Goal: Task Accomplishment & Management: Manage account settings

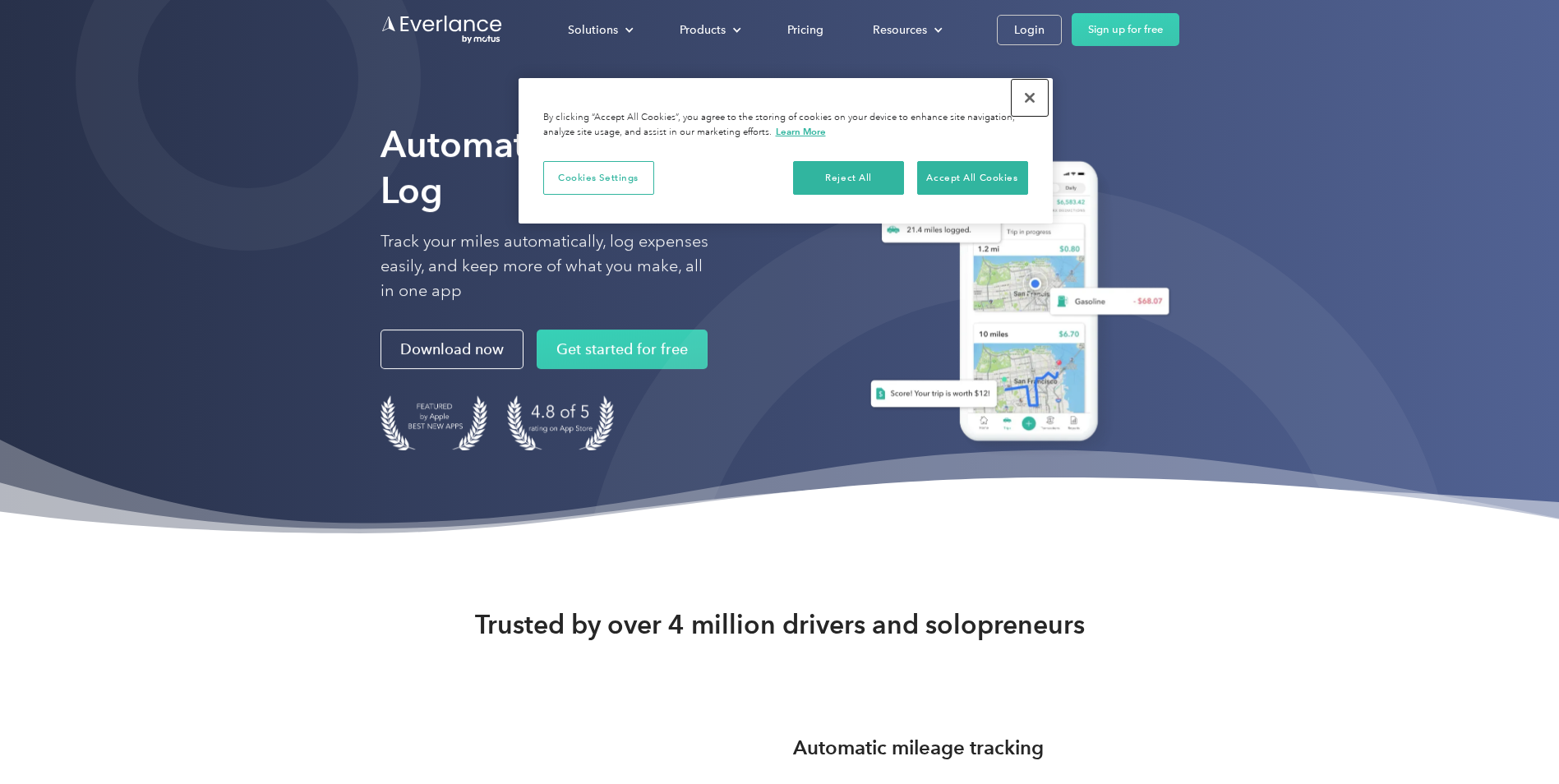
click at [1035, 96] on button "Close" at bounding box center [1030, 97] width 36 height 36
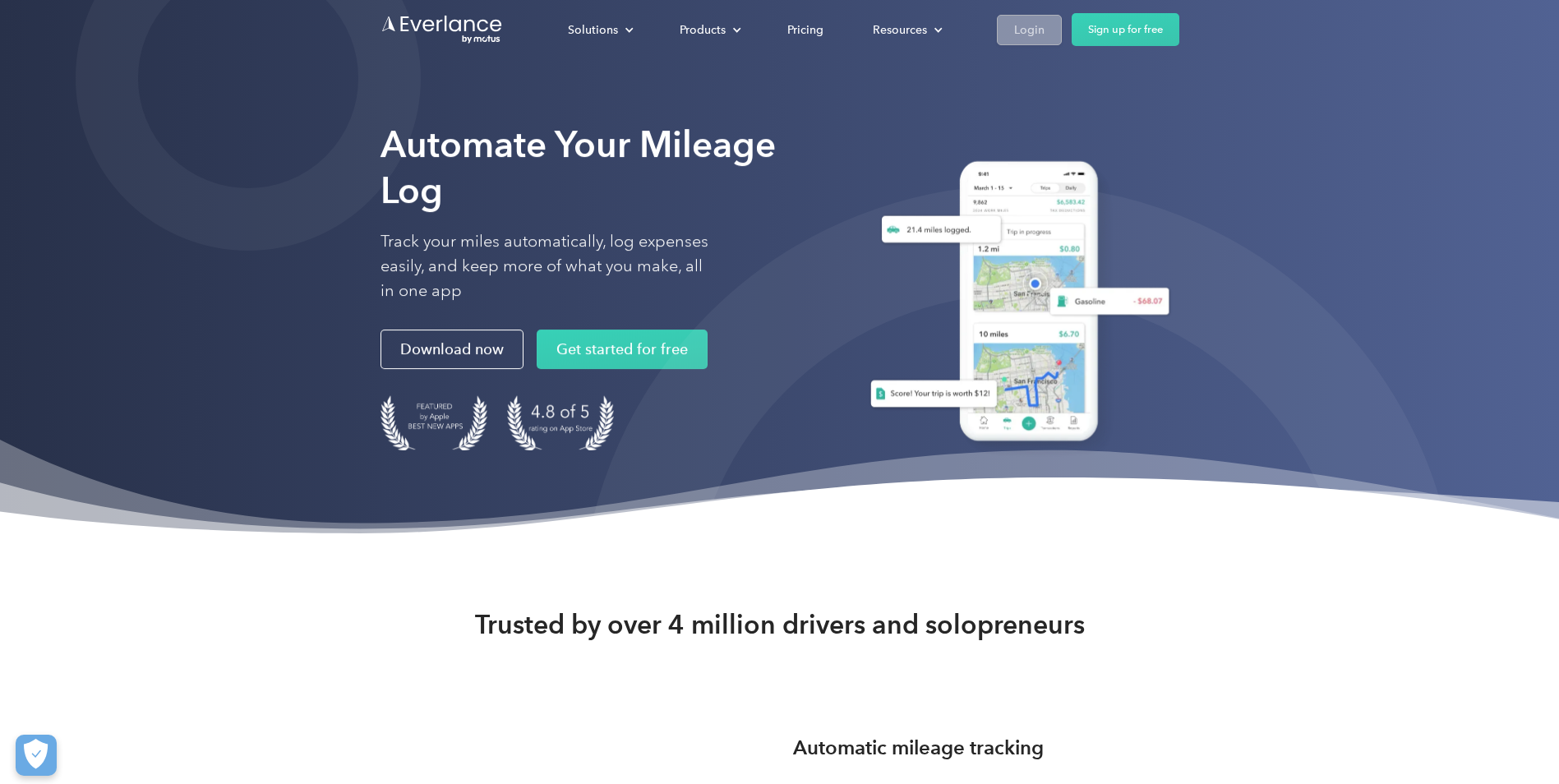
click at [1035, 33] on div "Login" at bounding box center [1029, 29] width 30 height 20
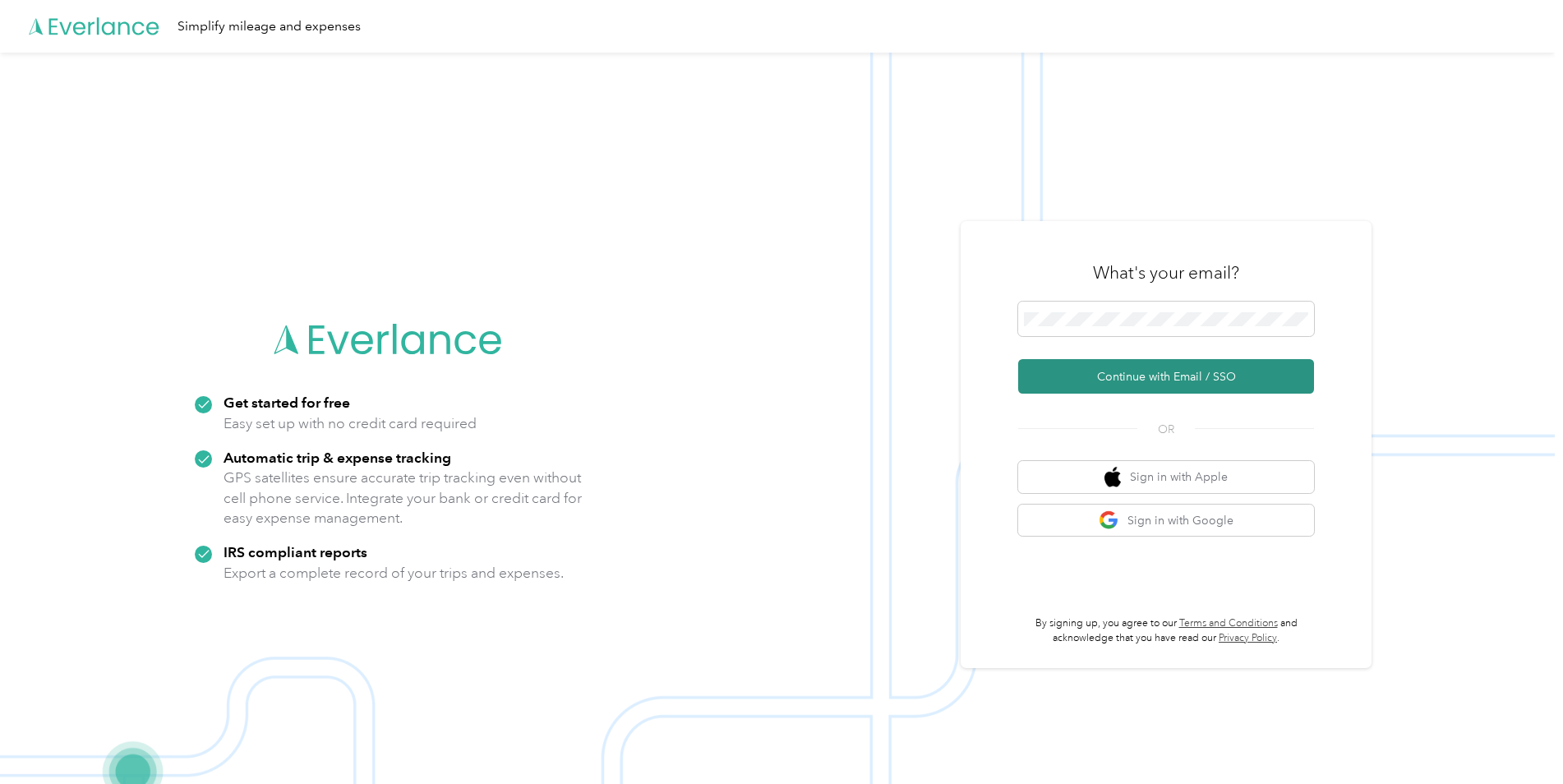
click at [1112, 378] on button "Continue with Email / SSO" at bounding box center [1166, 376] width 296 height 34
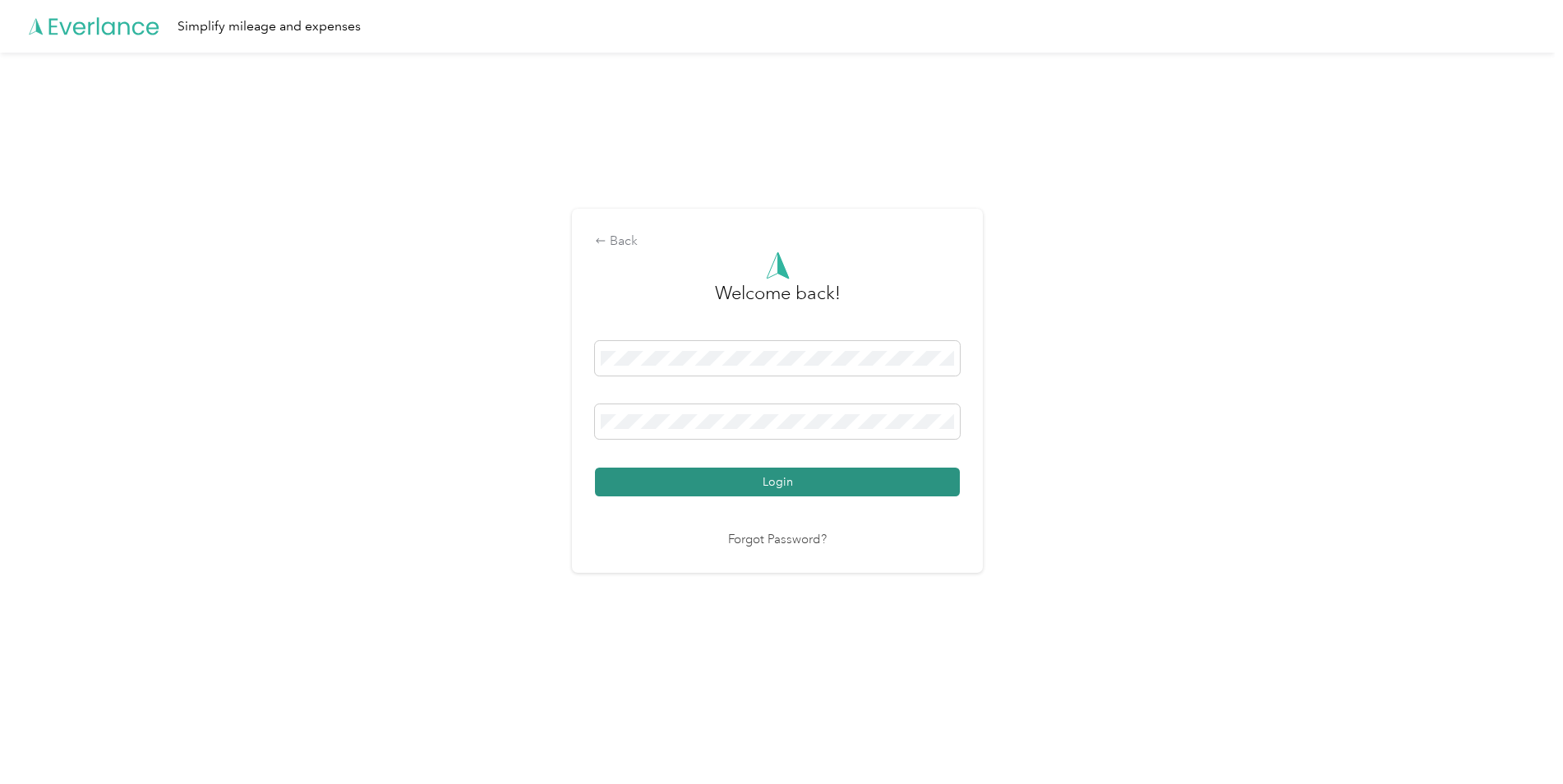
click at [818, 485] on button "Login" at bounding box center [777, 481] width 365 height 29
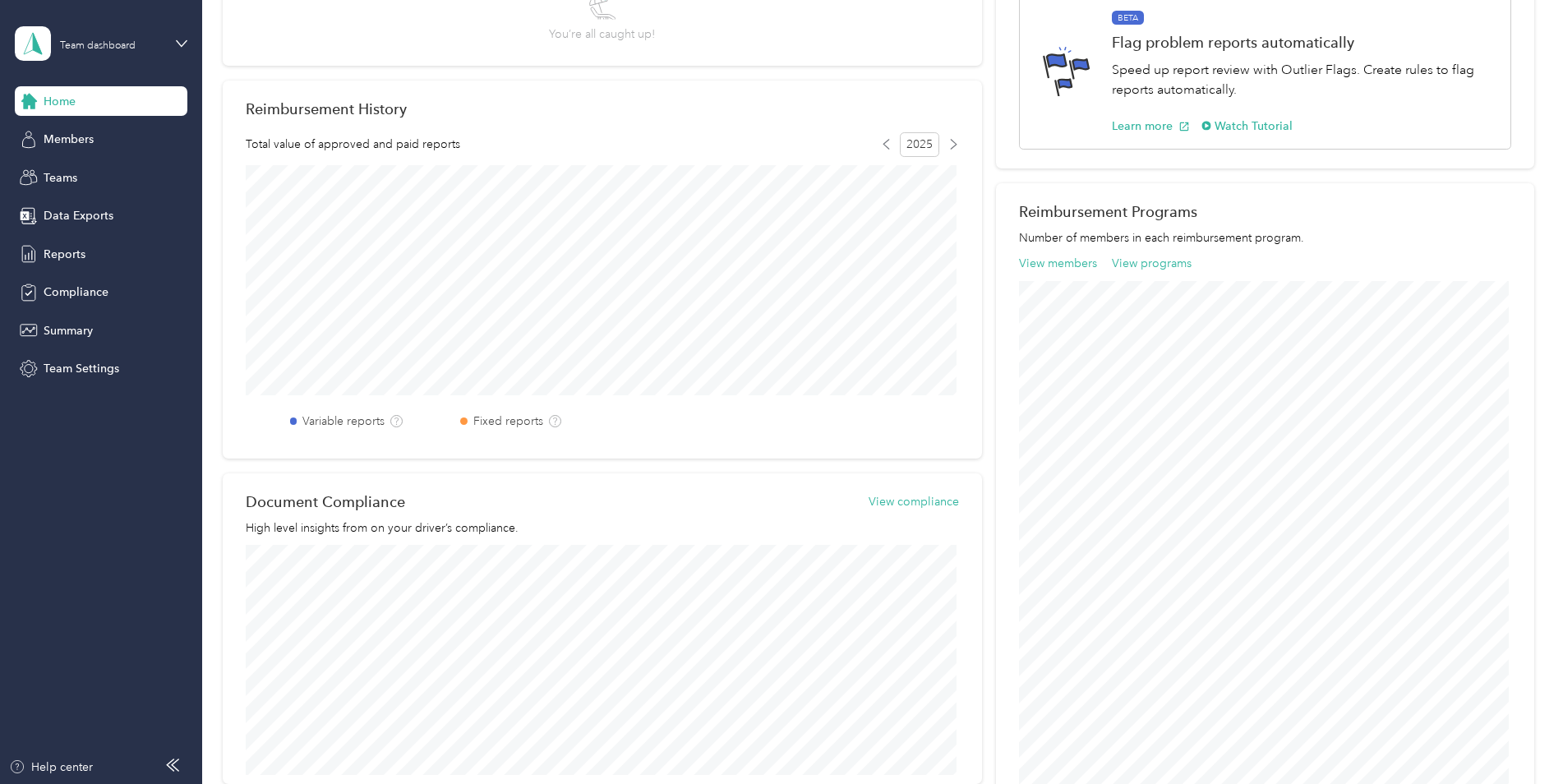
scroll to position [329, 0]
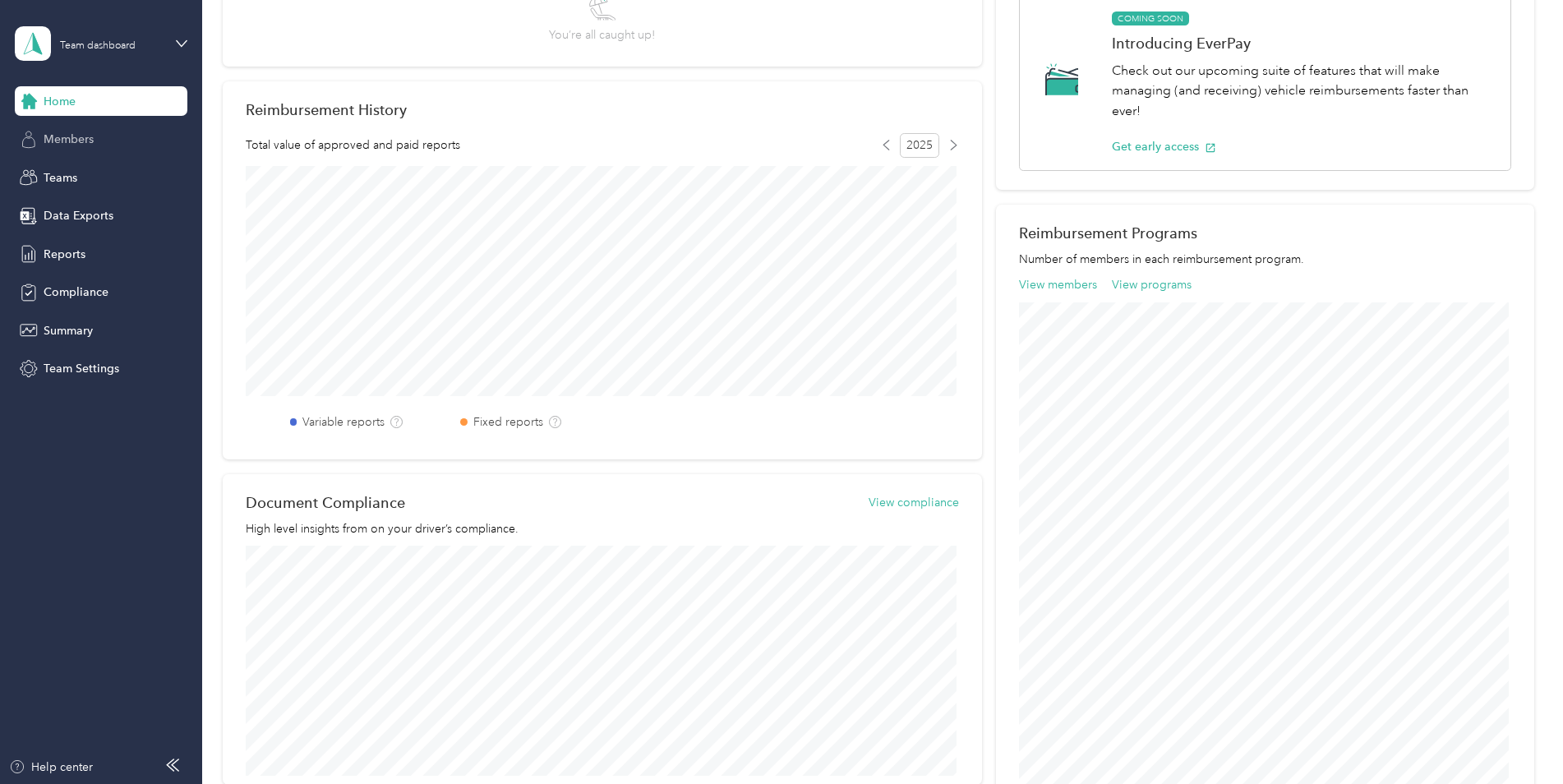
click at [72, 139] on span "Members" at bounding box center [69, 139] width 50 height 18
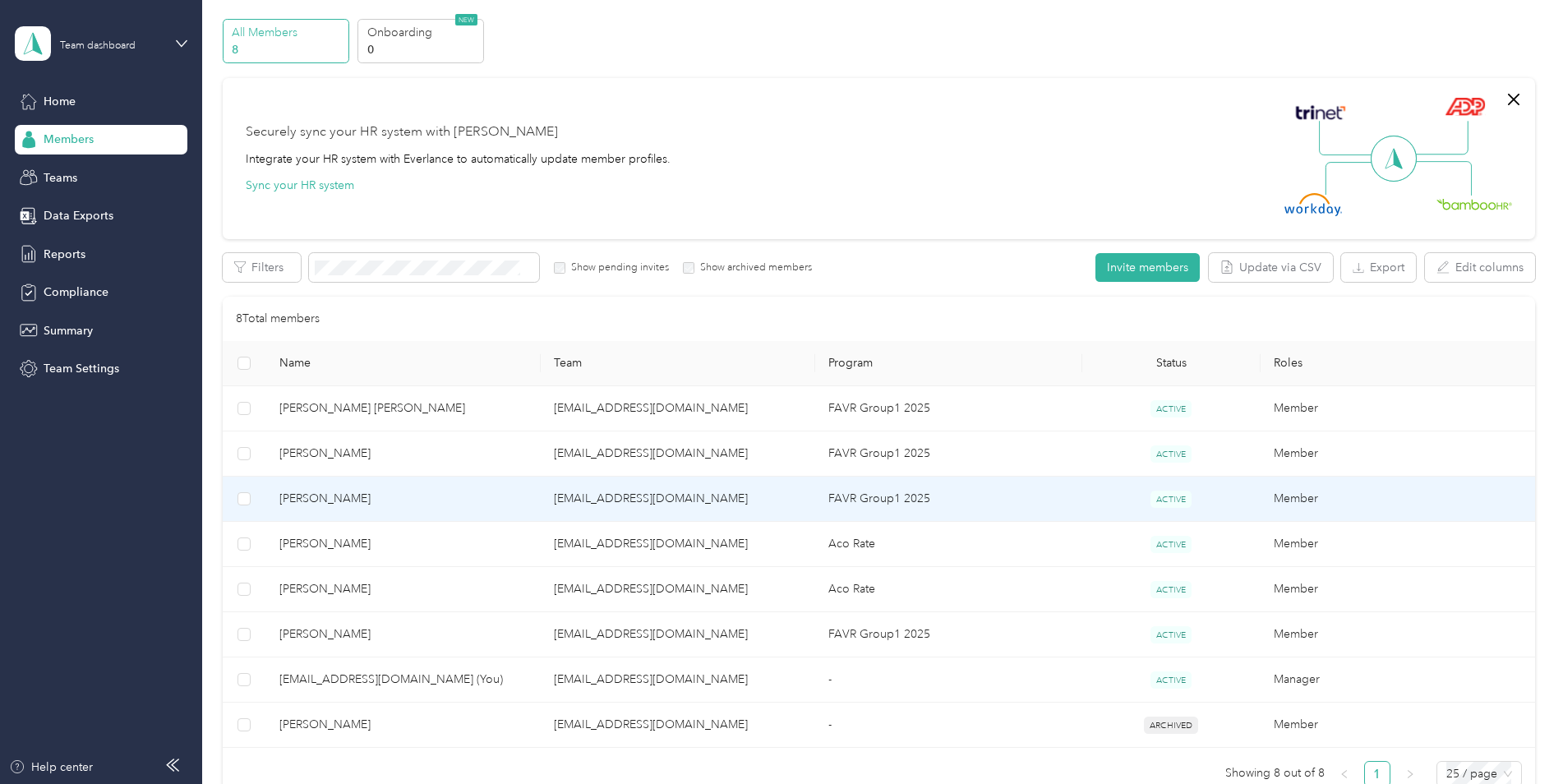
scroll to position [82, 0]
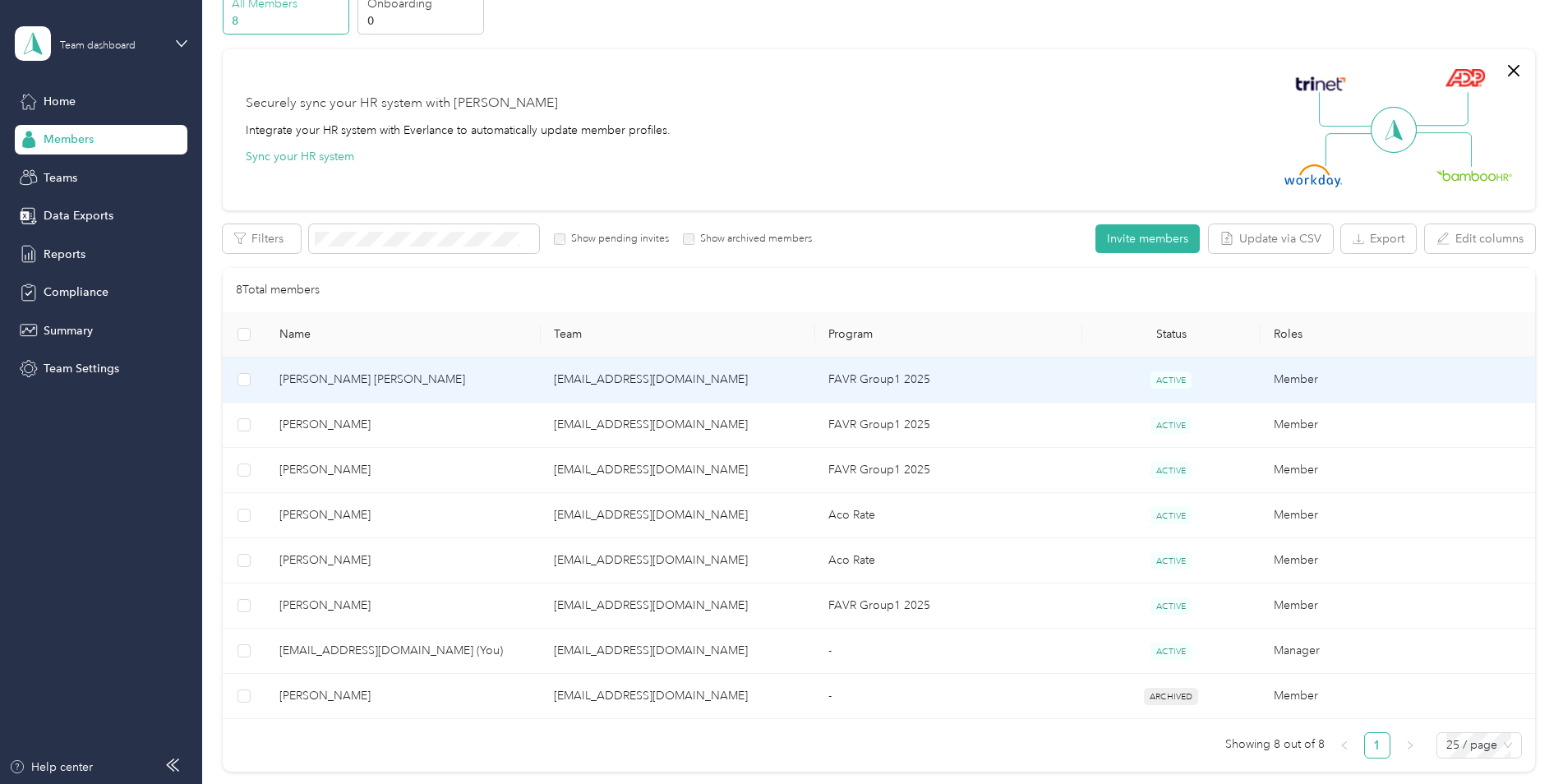
click at [400, 377] on span "Roger R. Jr Leclerc" at bounding box center [403, 380] width 248 height 18
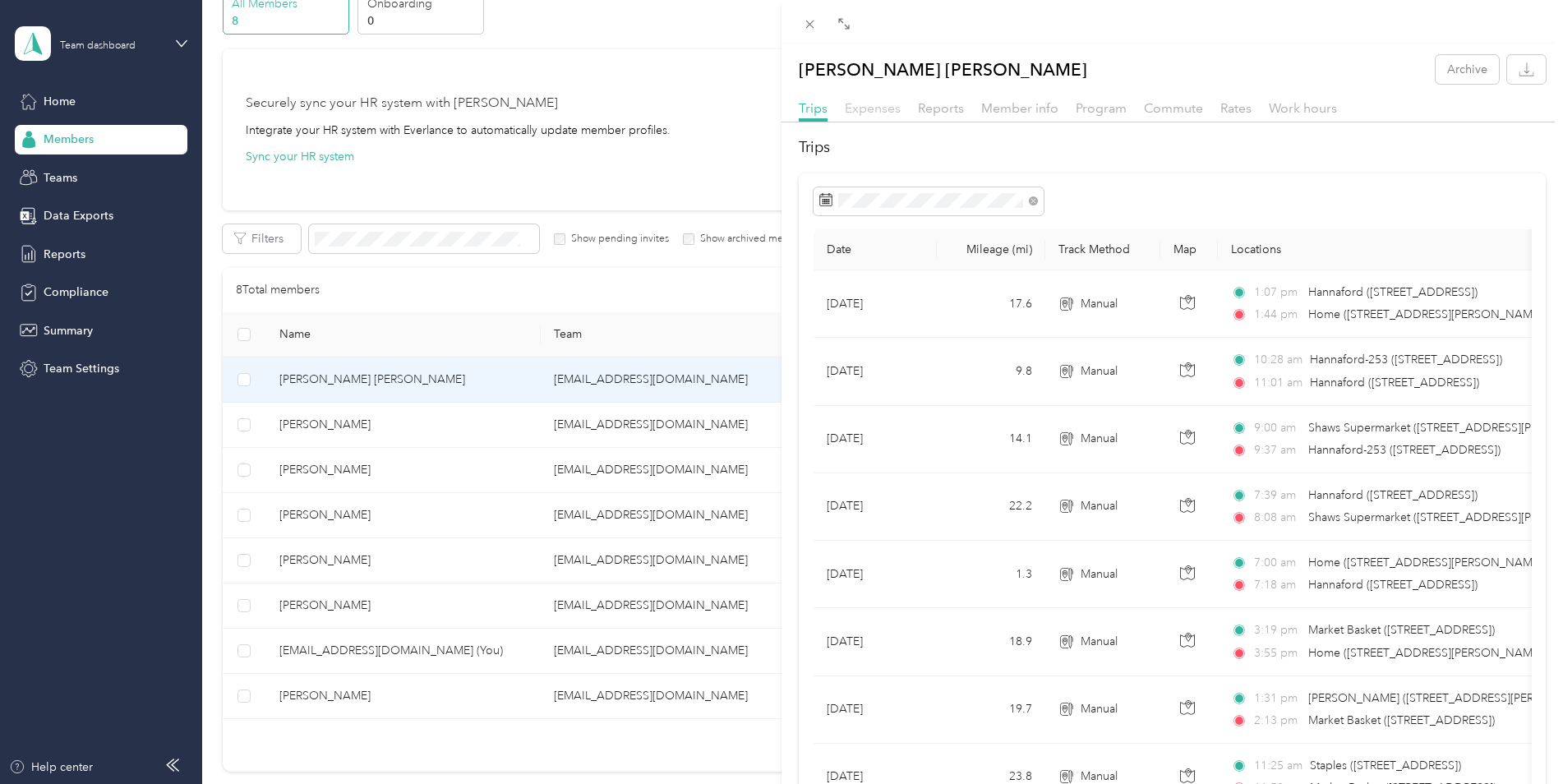
click at [881, 110] on span "Expenses" at bounding box center [872, 108] width 55 height 16
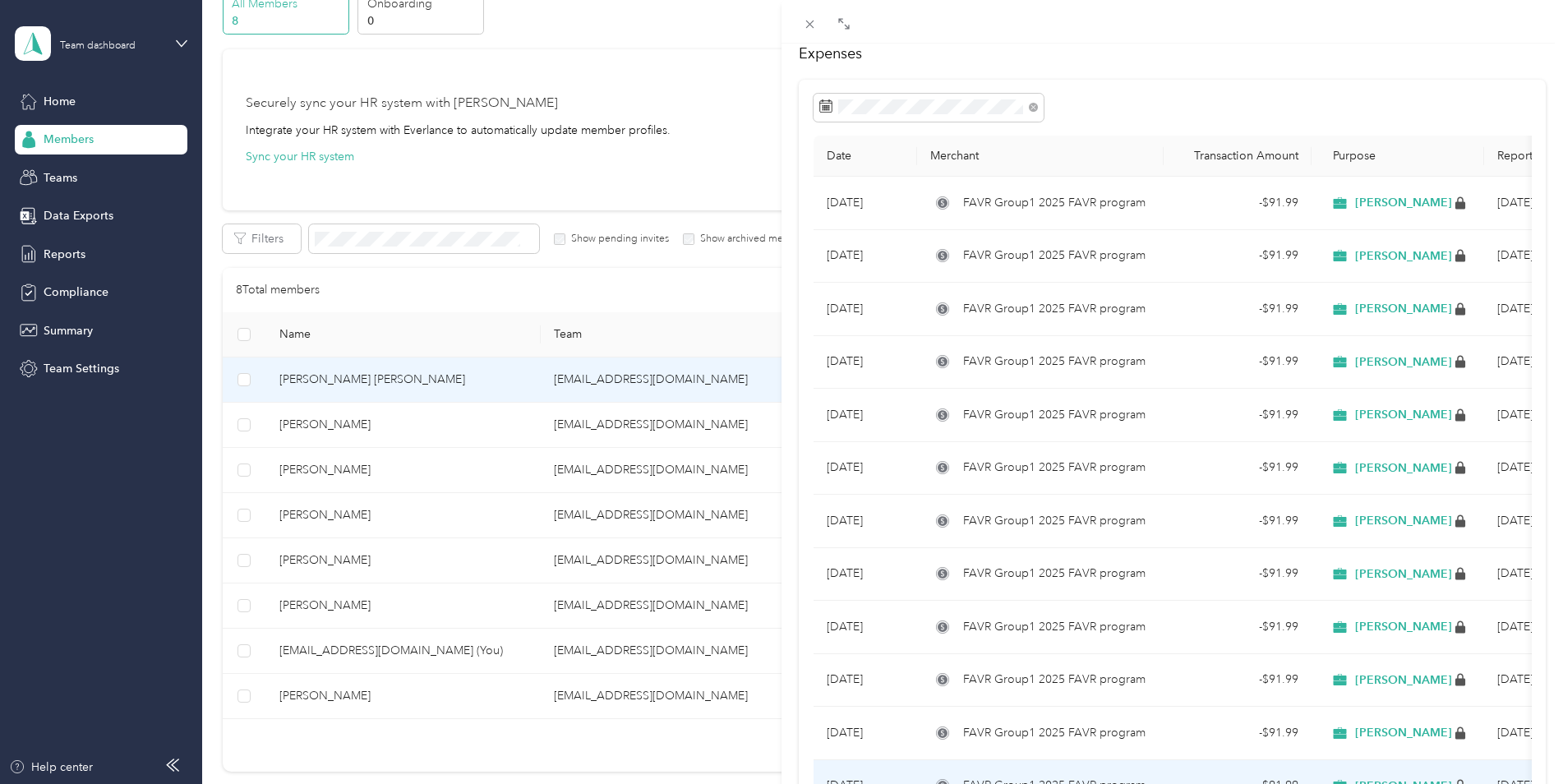
scroll to position [55, 0]
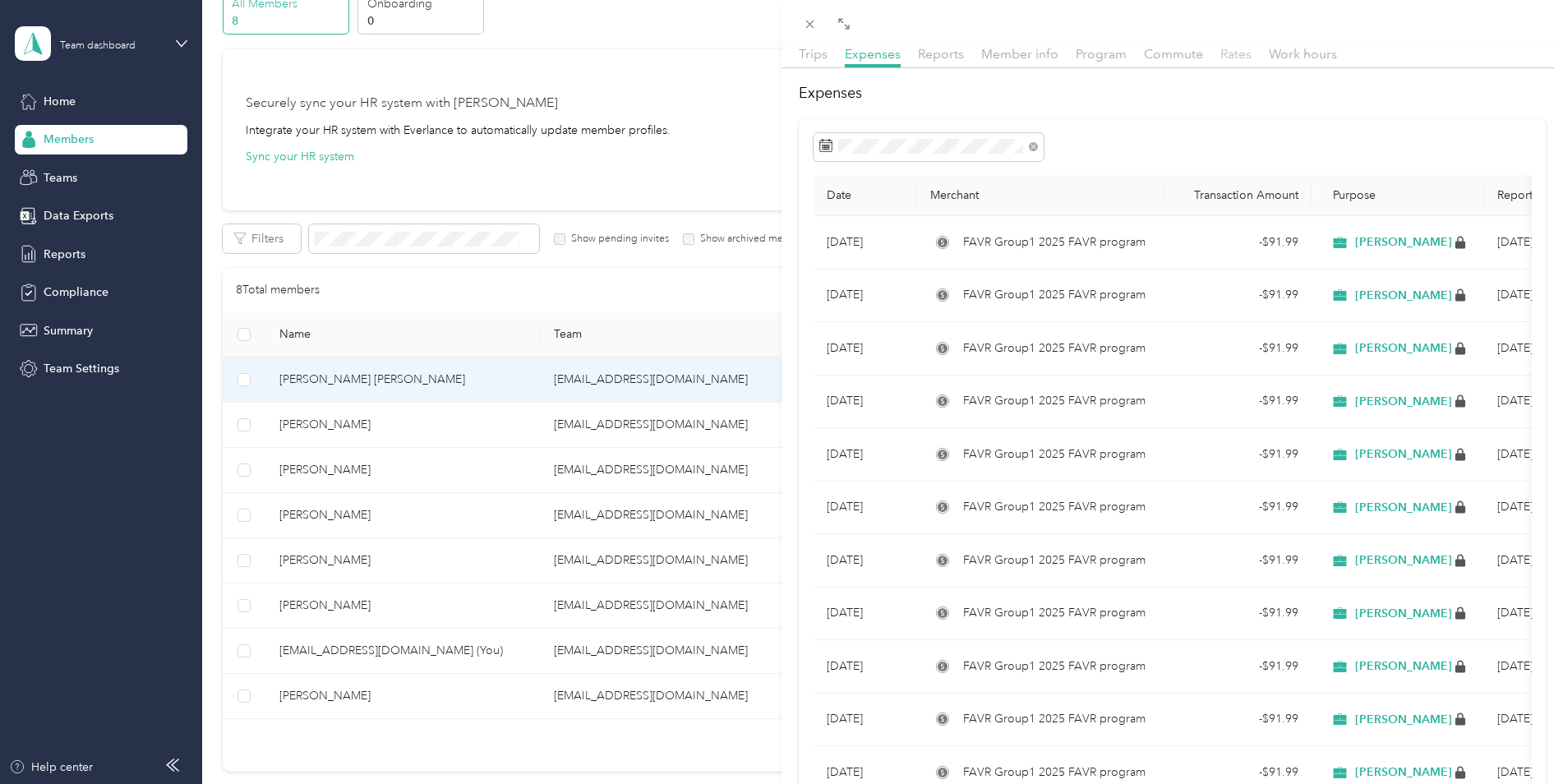
click at [1234, 55] on span "Rates" at bounding box center [1235, 54] width 31 height 16
